Goal: Find specific page/section: Find specific page/section

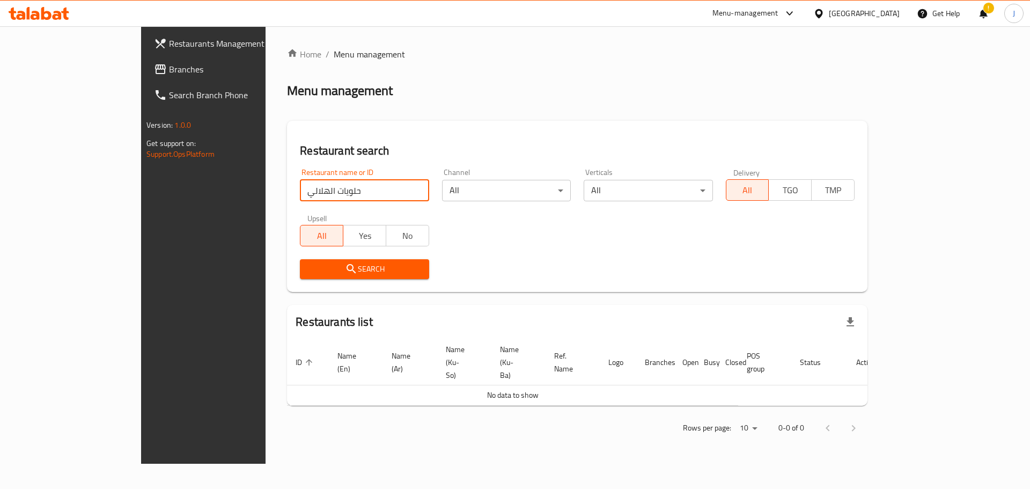
click button "Search" at bounding box center [364, 269] width 129 height 20
click at [300, 198] on input "حلويات الهلالي" at bounding box center [364, 190] width 129 height 21
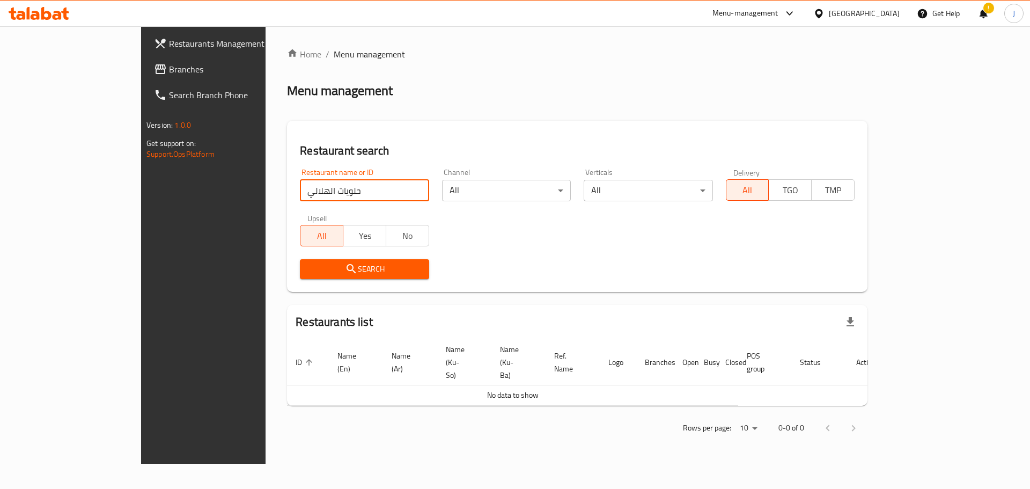
click at [300, 198] on input "حلويات الهلالي" at bounding box center [364, 190] width 129 height 21
type input "الهلالي"
click button "Search" at bounding box center [364, 269] width 129 height 20
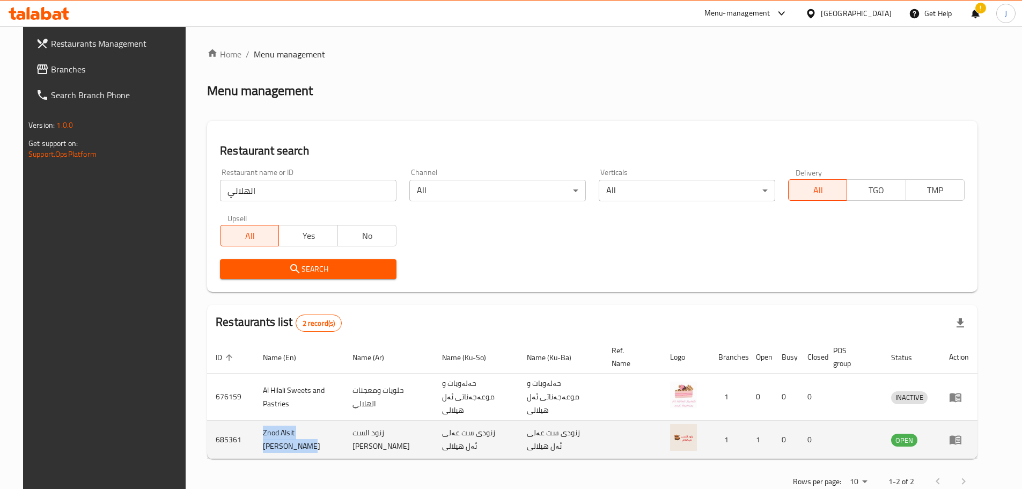
drag, startPoint x: 303, startPoint y: 433, endPoint x: 242, endPoint y: 429, distance: 61.8
click at [254, 430] on td "Znod Alsit [PERSON_NAME]" at bounding box center [299, 440] width 90 height 38
click at [962, 433] on icon "enhanced table" at bounding box center [955, 439] width 13 height 13
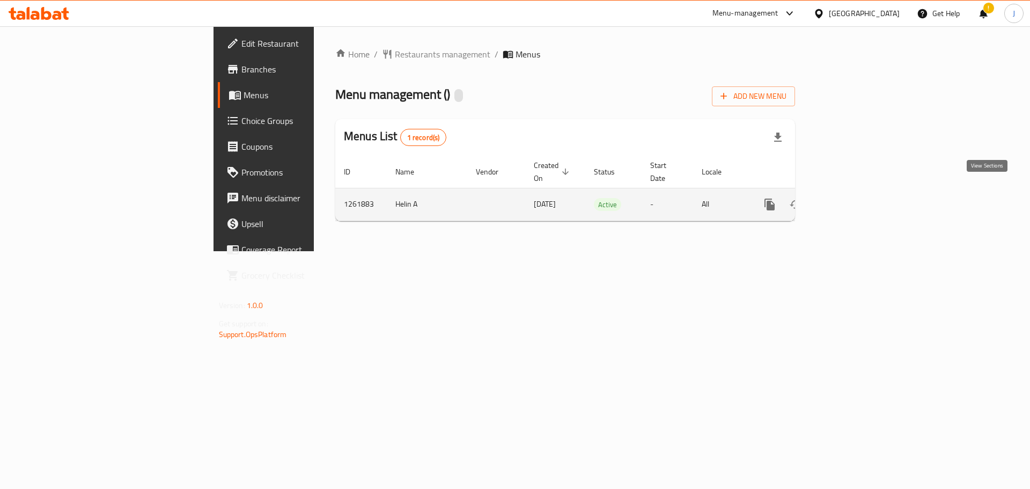
click at [854, 198] on icon "enhanced table" at bounding box center [847, 204] width 13 height 13
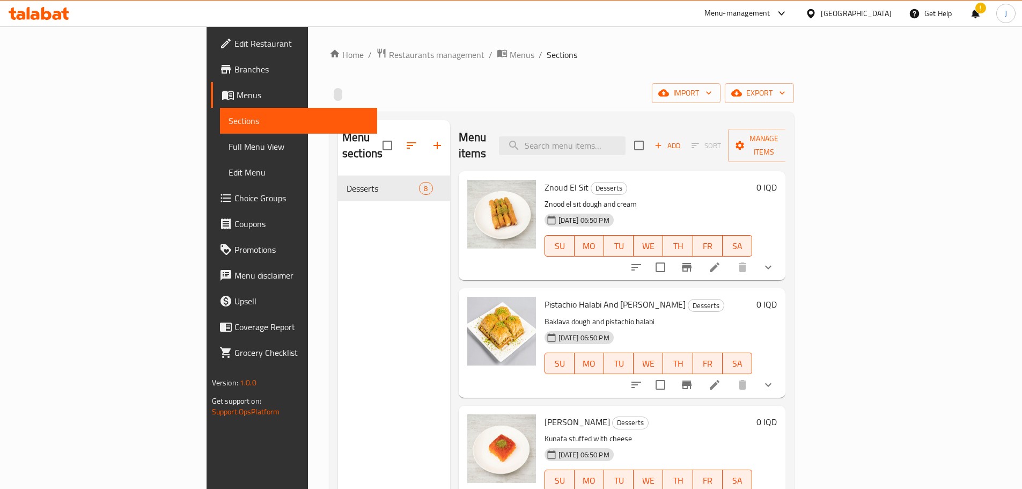
click at [235, 70] on span "Branches" at bounding box center [302, 69] width 134 height 13
